Goal: Find specific page/section: Find specific page/section

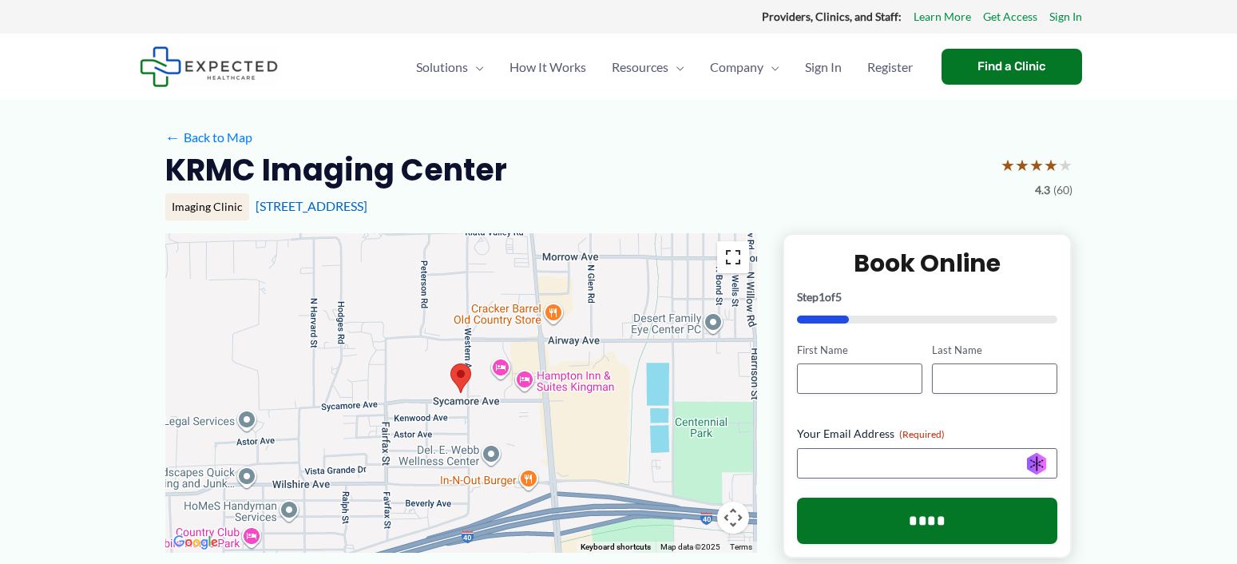
click at [734, 250] on button "Toggle fullscreen view" at bounding box center [733, 257] width 32 height 32
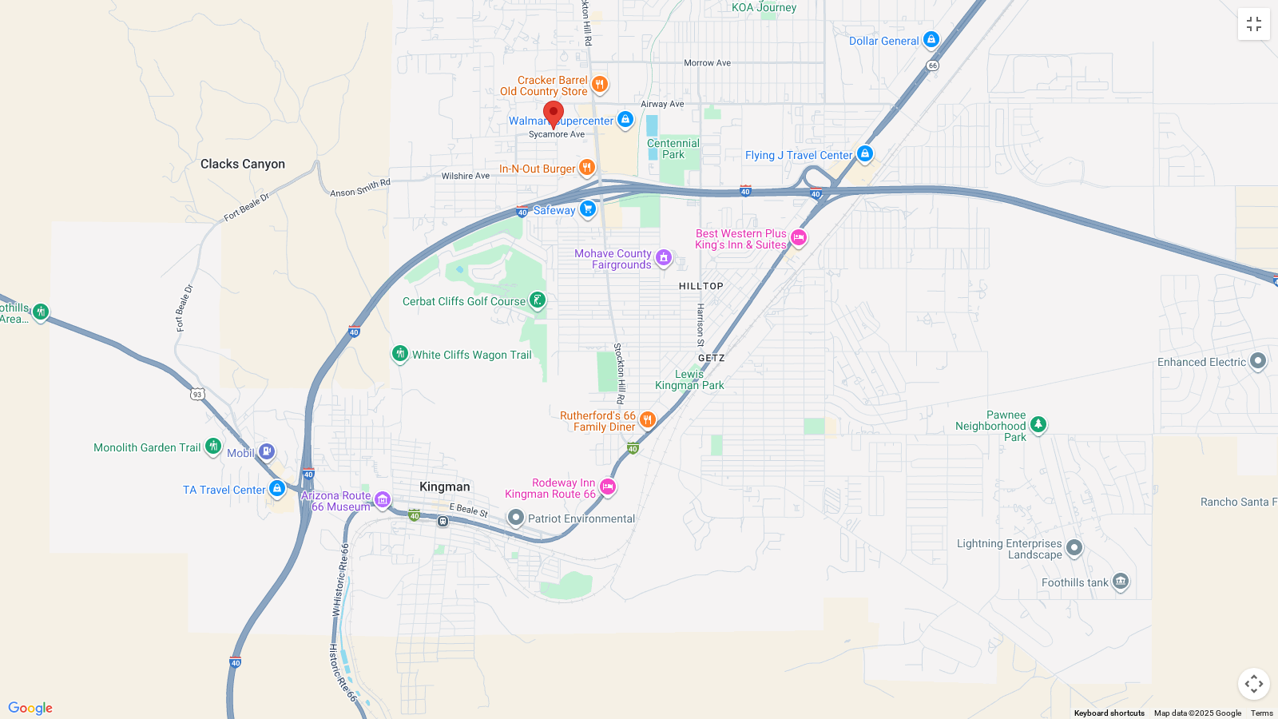
drag, startPoint x: 708, startPoint y: 596, endPoint x: 697, endPoint y: 256, distance: 339.5
click at [697, 256] on div at bounding box center [639, 359] width 1278 height 719
click at [1236, 26] on button "Toggle fullscreen view" at bounding box center [1254, 24] width 32 height 32
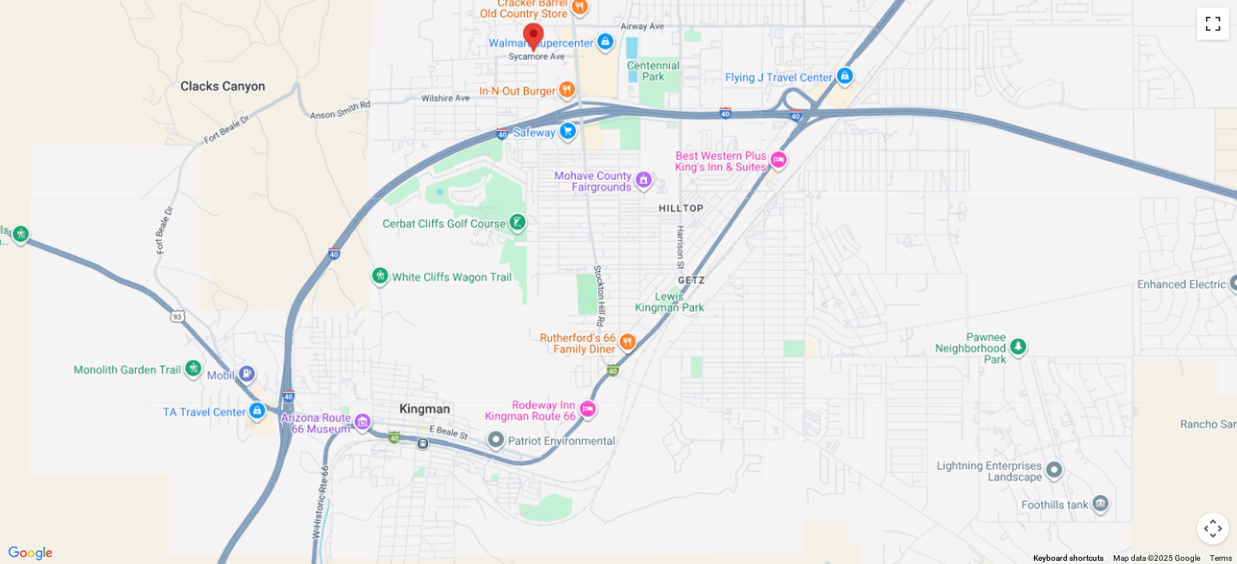
scroll to position [81, 0]
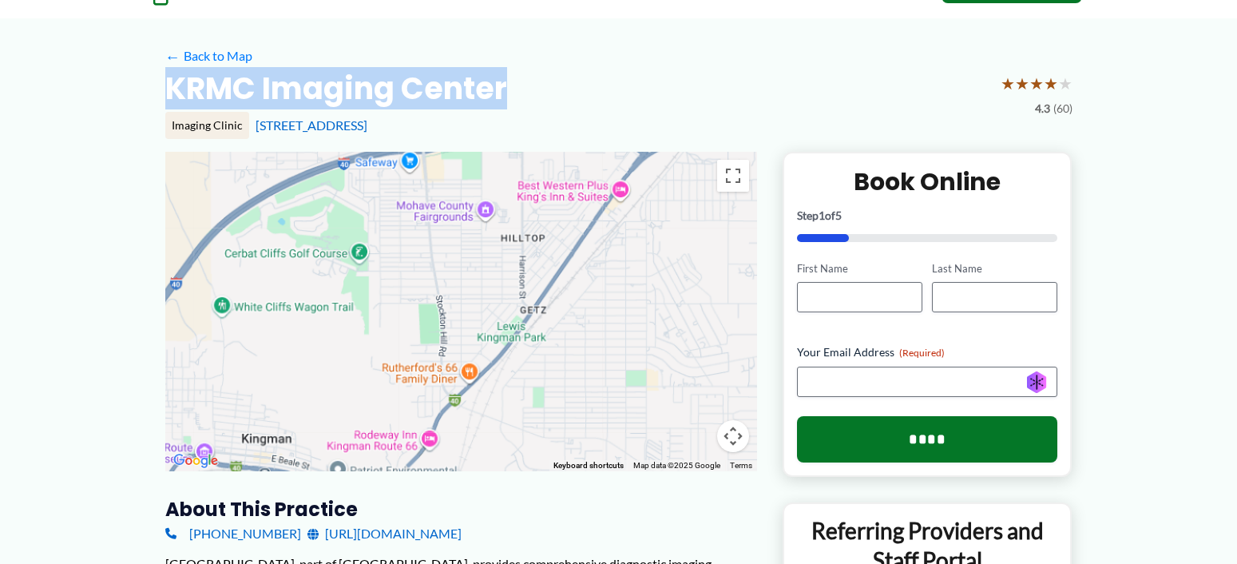
drag, startPoint x: 166, startPoint y: 83, endPoint x: 503, endPoint y: 95, distance: 337.2
click at [503, 95] on h2 "KRMC Imaging Center" at bounding box center [336, 88] width 342 height 39
copy h2 "KRMC Imaging Center"
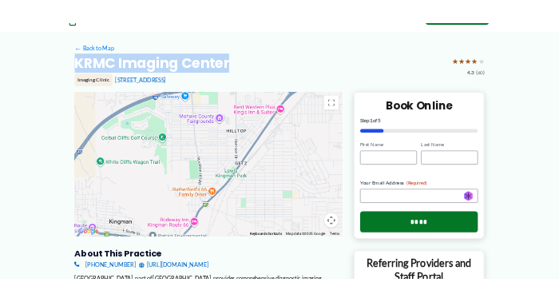
scroll to position [93, 0]
